Goal: Task Accomplishment & Management: Use online tool/utility

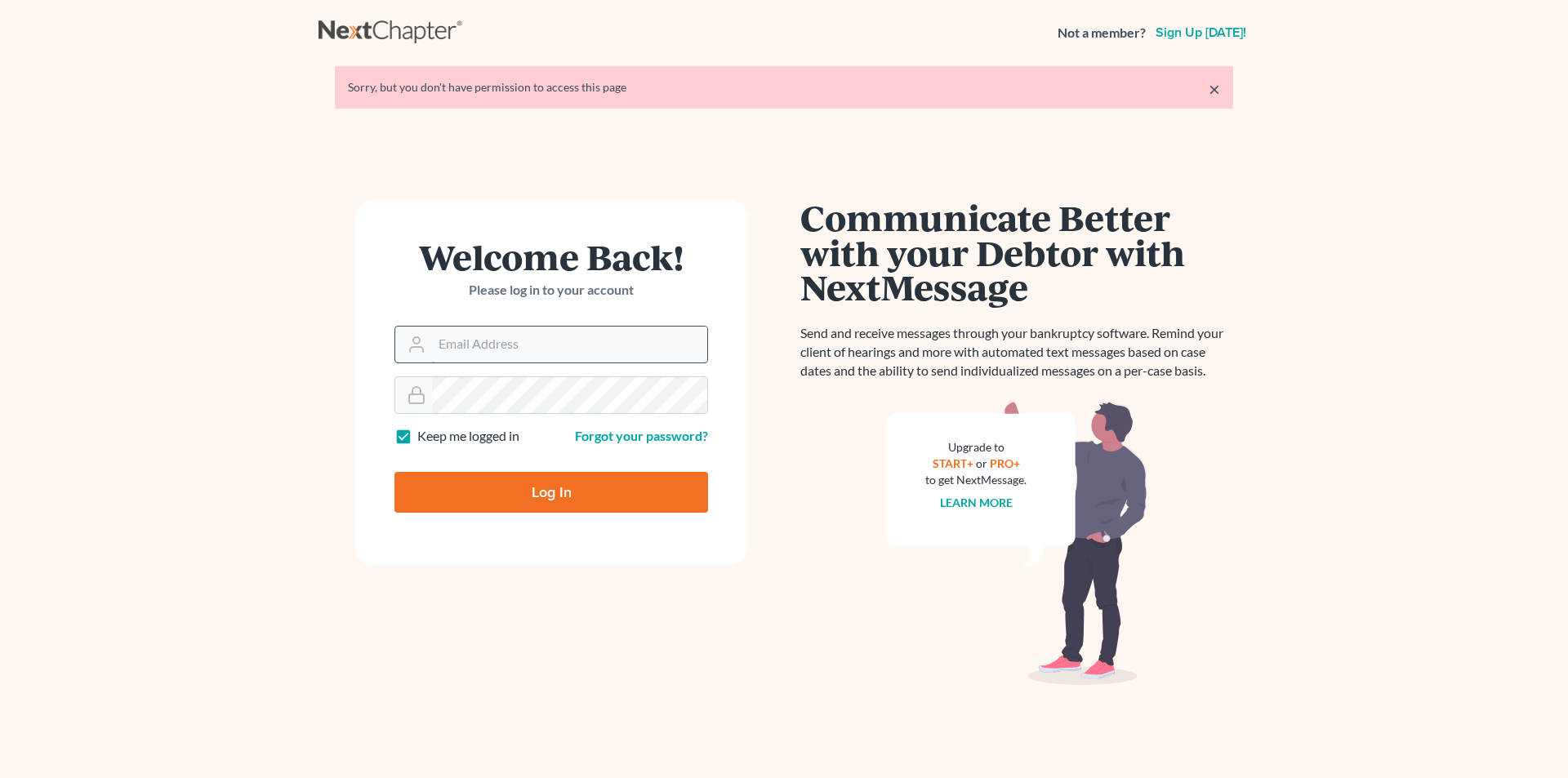
click at [534, 343] on input "Email Address" at bounding box center [569, 344] width 275 height 36
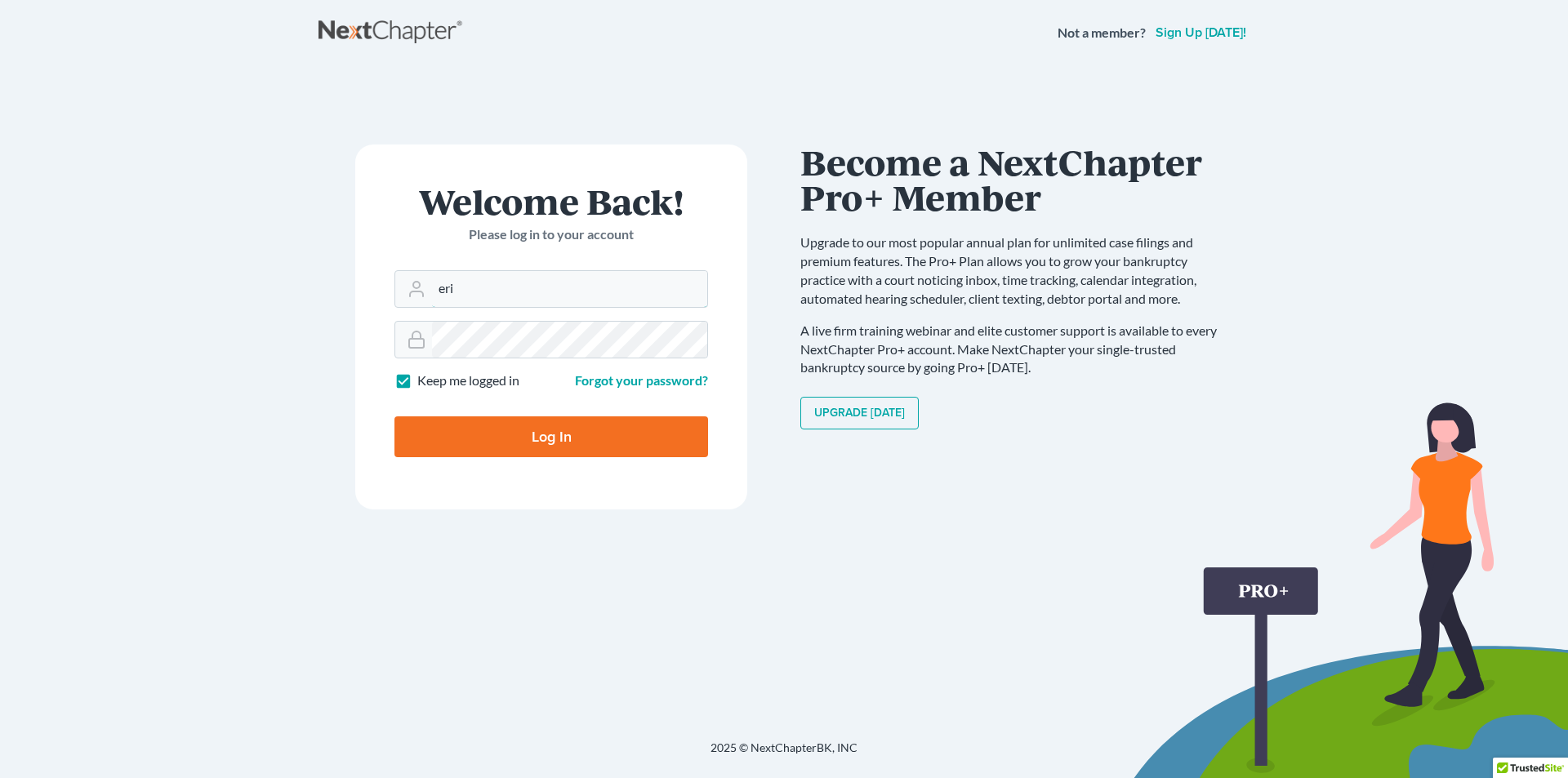
type input "eric@brandonlawyer.com"
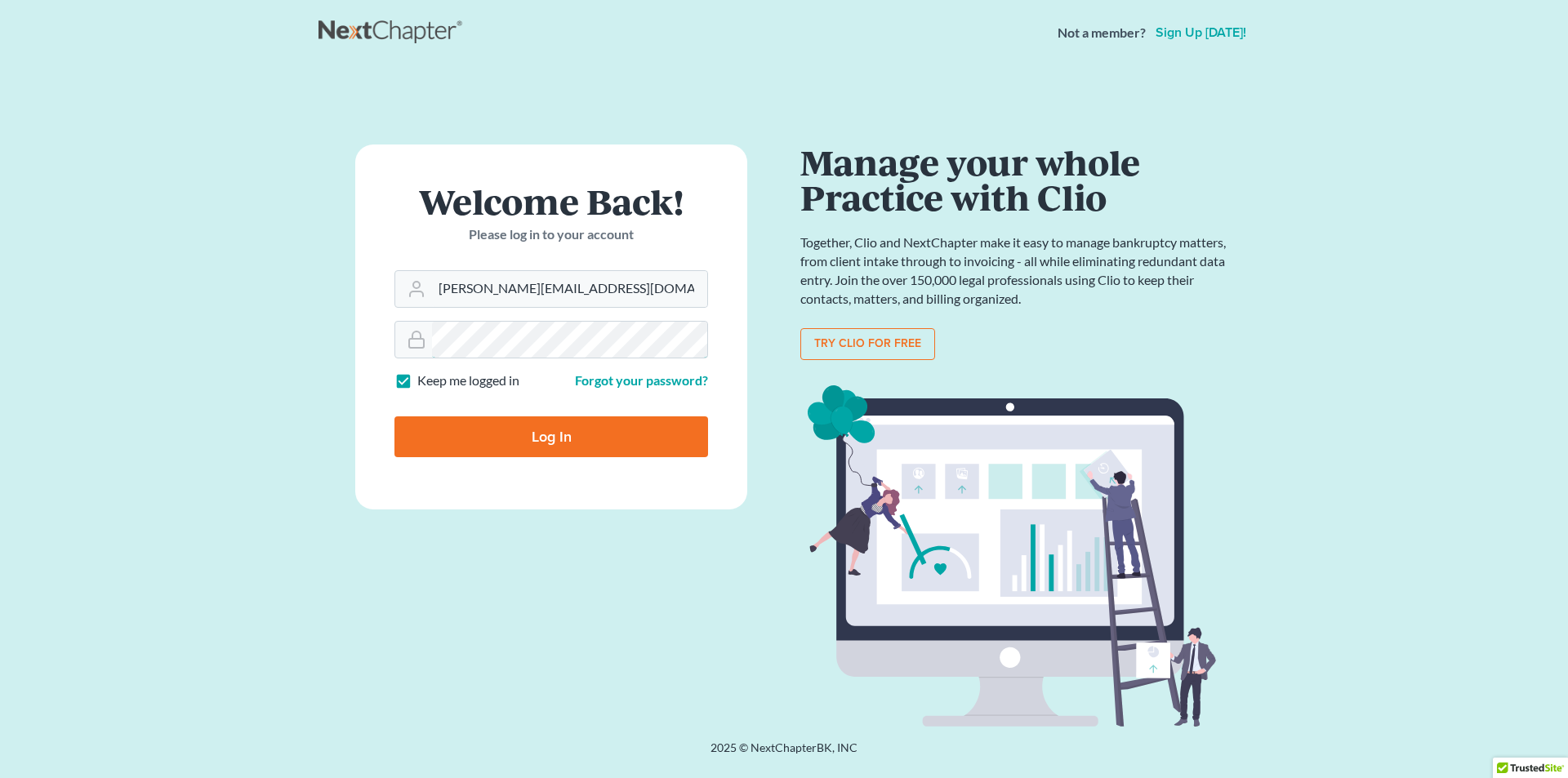
click at [395, 417] on input "Log In" at bounding box center [551, 437] width 313 height 41
type input "Thinking..."
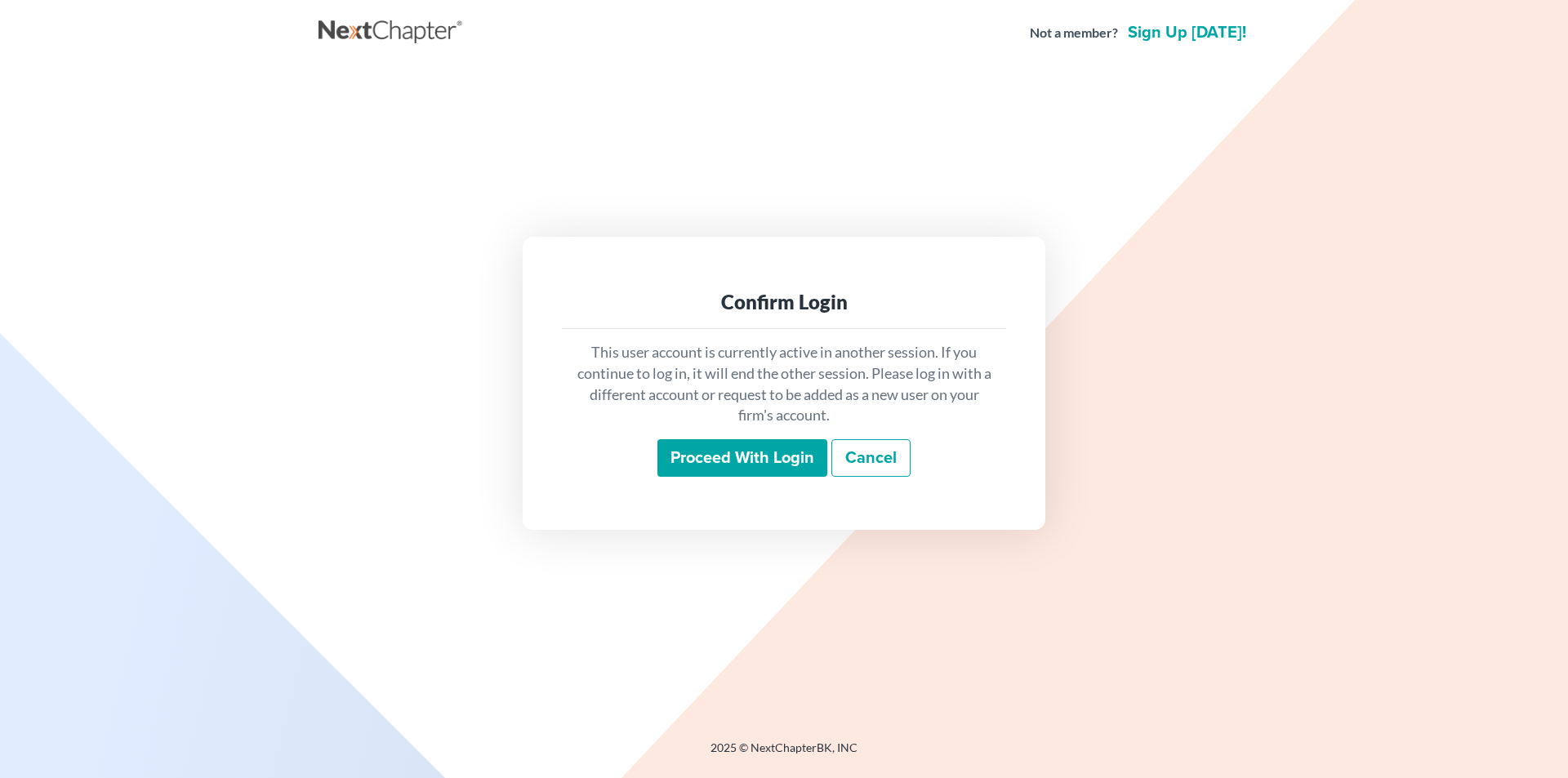
click at [695, 460] on input "Proceed with login" at bounding box center [742, 458] width 170 height 37
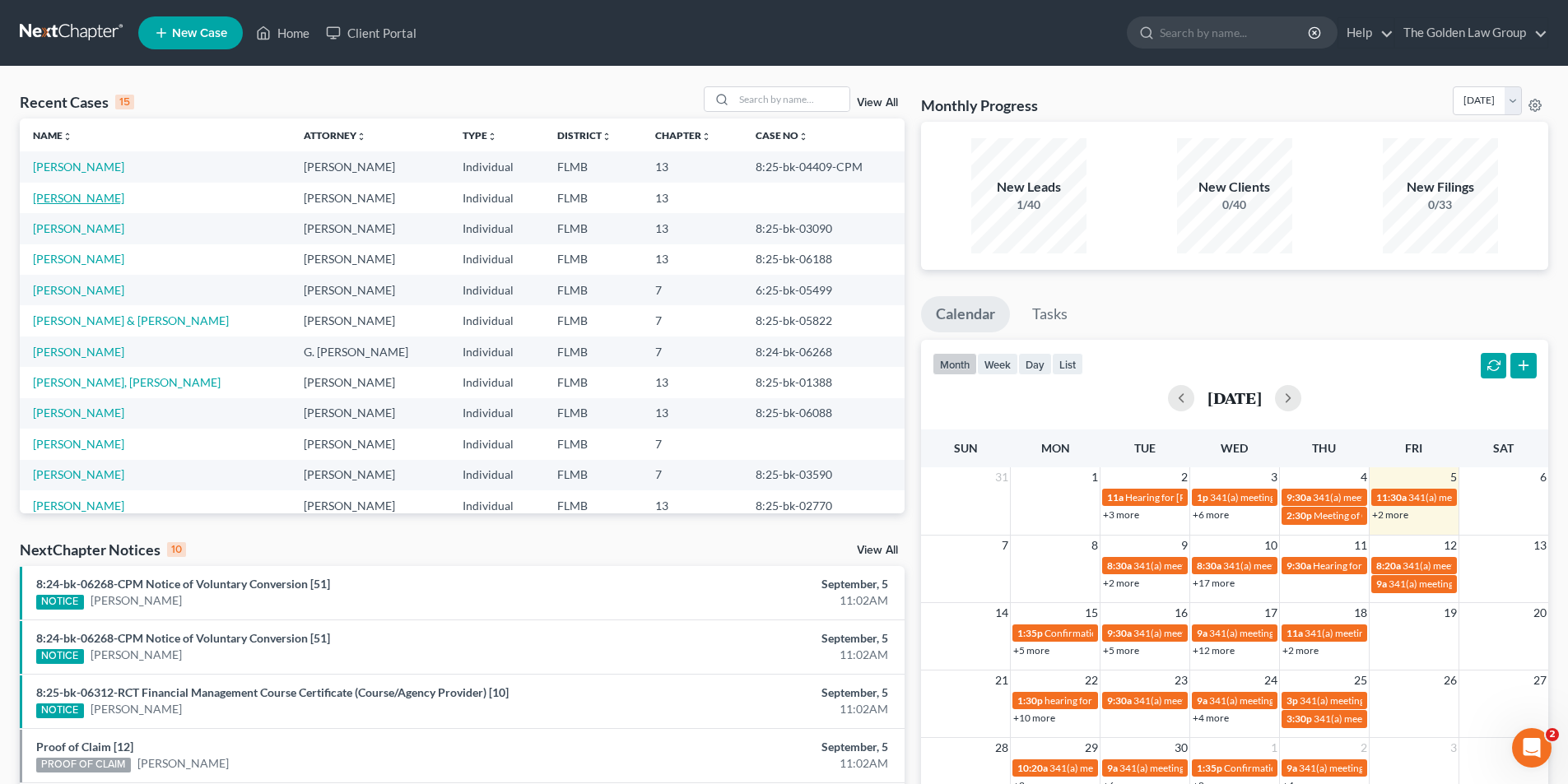
click at [71, 197] on link "Davis, Lester" at bounding box center [78, 198] width 91 height 14
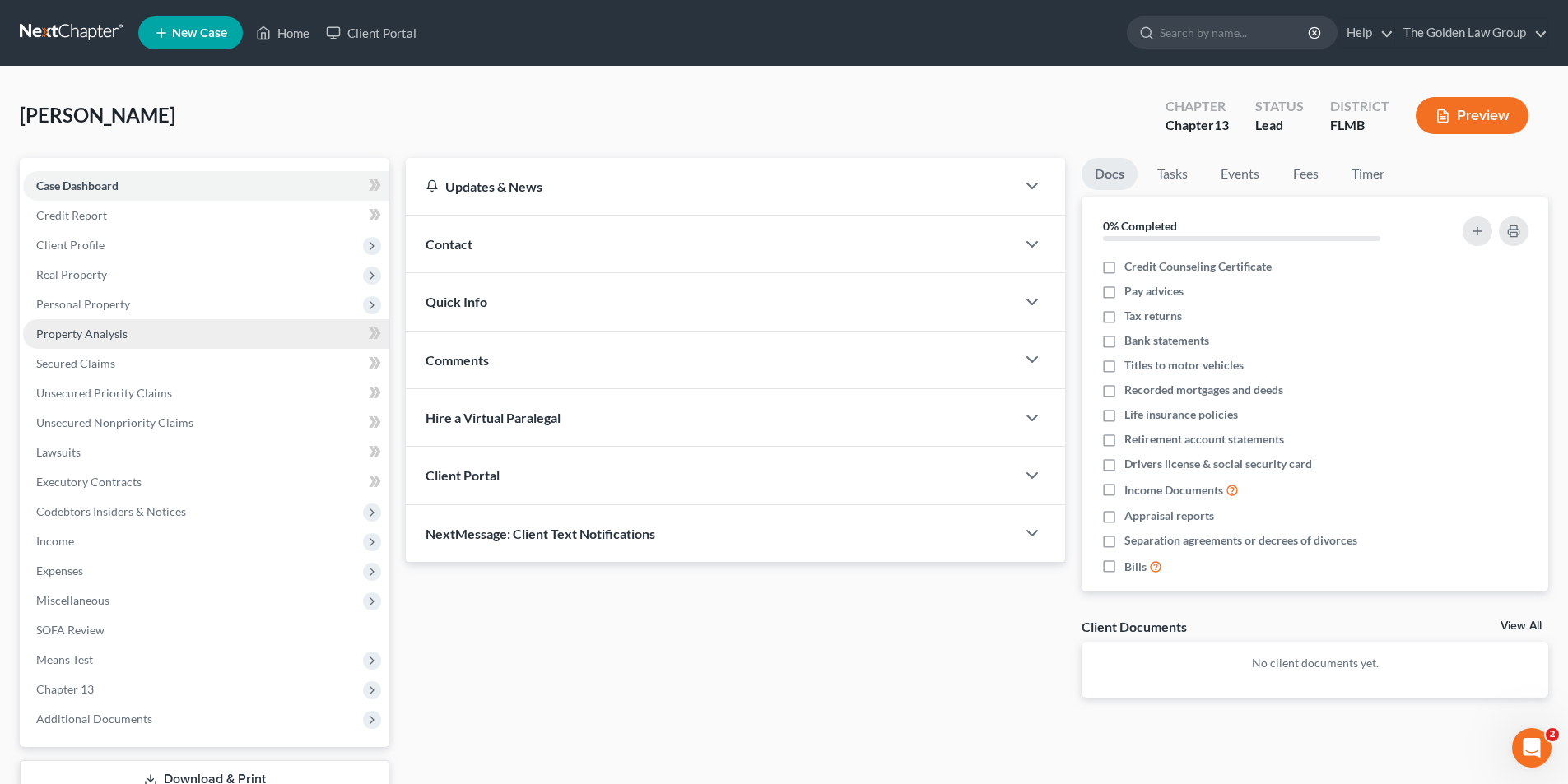
click at [83, 331] on span "Property Analysis" at bounding box center [82, 334] width 91 height 14
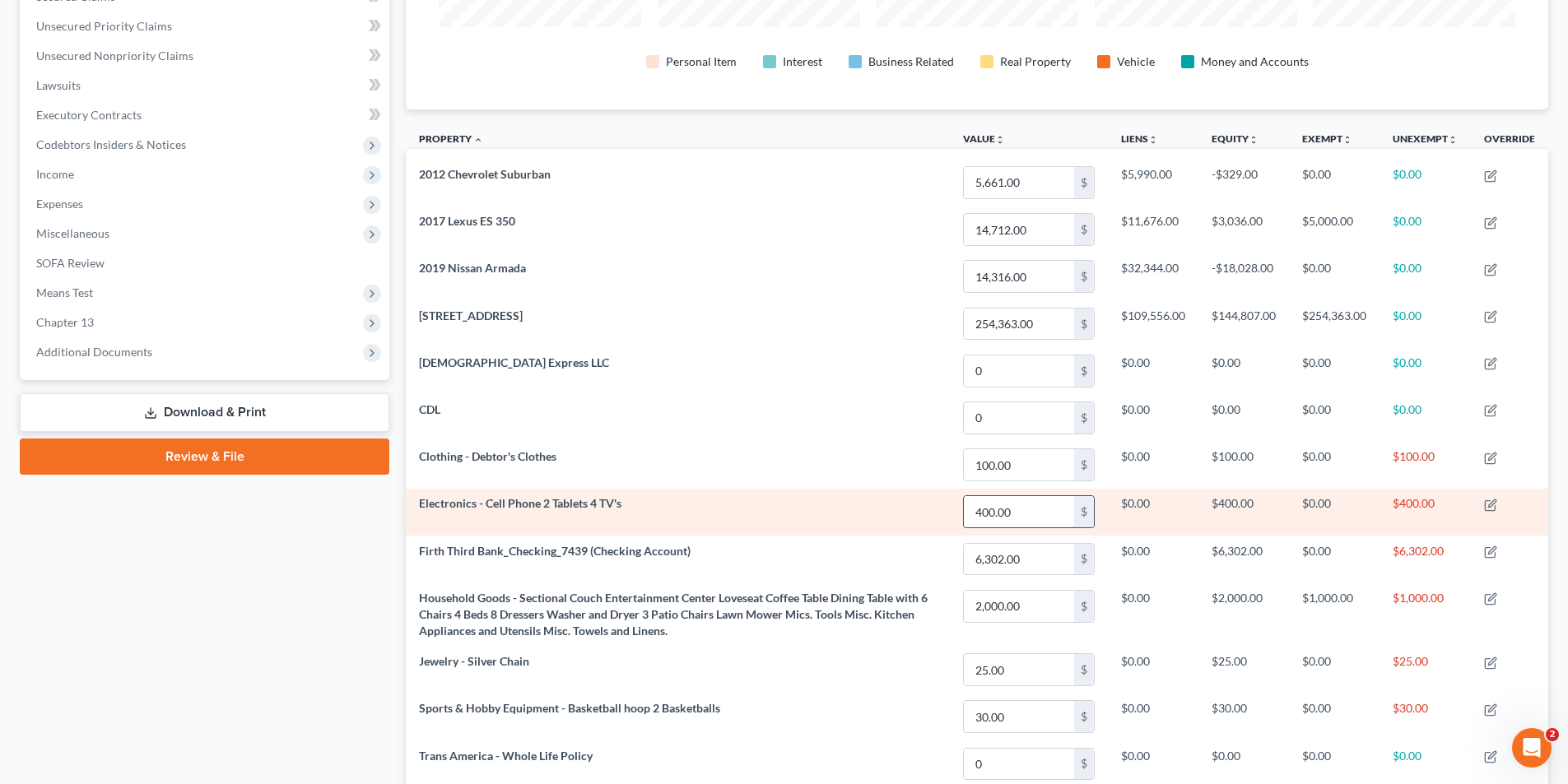
scroll to position [450, 0]
